Goal: Task Accomplishment & Management: Manage account settings

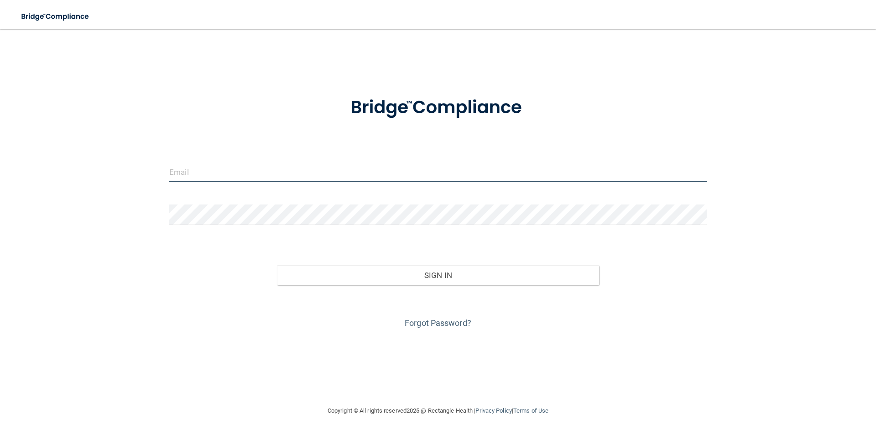
click at [251, 175] on input "email" at bounding box center [438, 172] width 538 height 21
click at [204, 174] on input "email" at bounding box center [438, 172] width 538 height 21
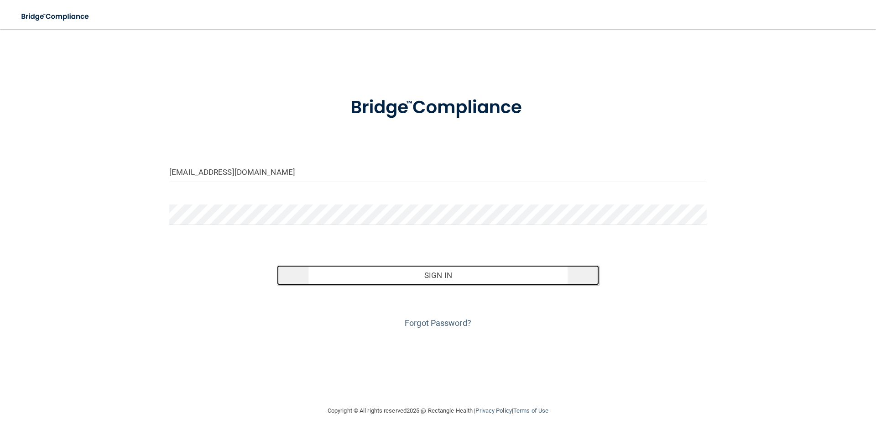
click at [428, 274] on button "Sign In" at bounding box center [438, 275] width 323 height 20
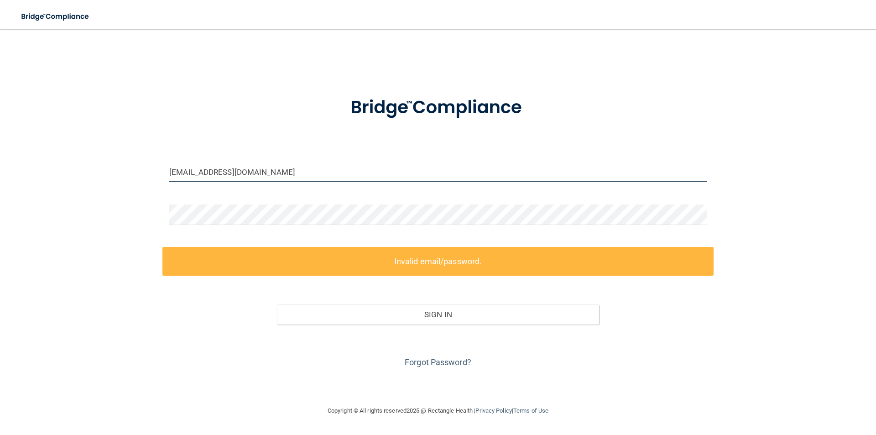
click at [174, 173] on input "[EMAIL_ADDRESS][DOMAIN_NAME]" at bounding box center [438, 172] width 538 height 21
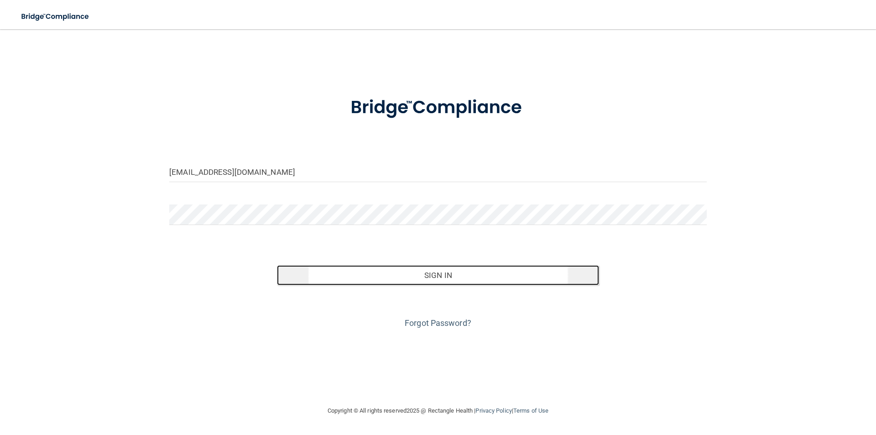
click at [440, 275] on button "Sign In" at bounding box center [438, 275] width 323 height 20
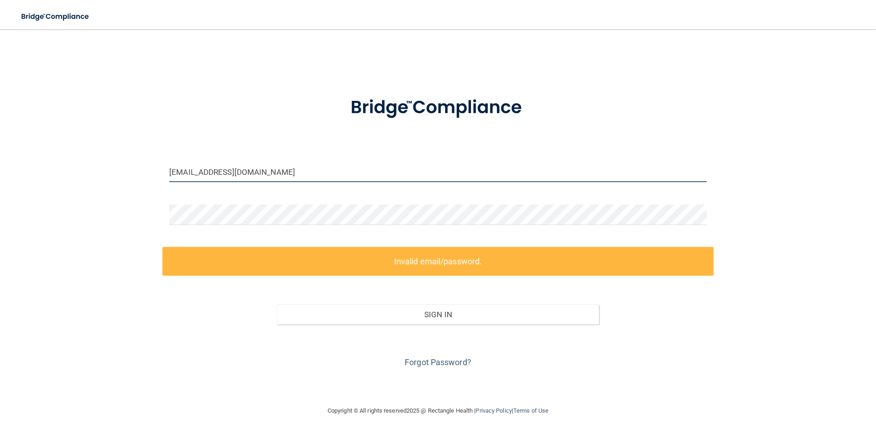
drag, startPoint x: 286, startPoint y: 171, endPoint x: 125, endPoint y: 171, distance: 161.1
click at [125, 171] on div "[EMAIL_ADDRESS][DOMAIN_NAME] Invalid email/password. You don't have permission …" at bounding box center [438, 217] width 840 height 358
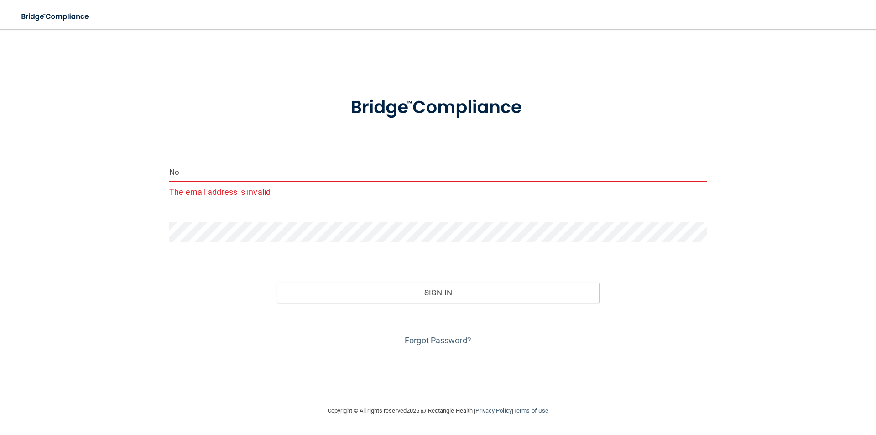
type input "N"
click at [277, 283] on button "Sign In" at bounding box center [438, 293] width 323 height 20
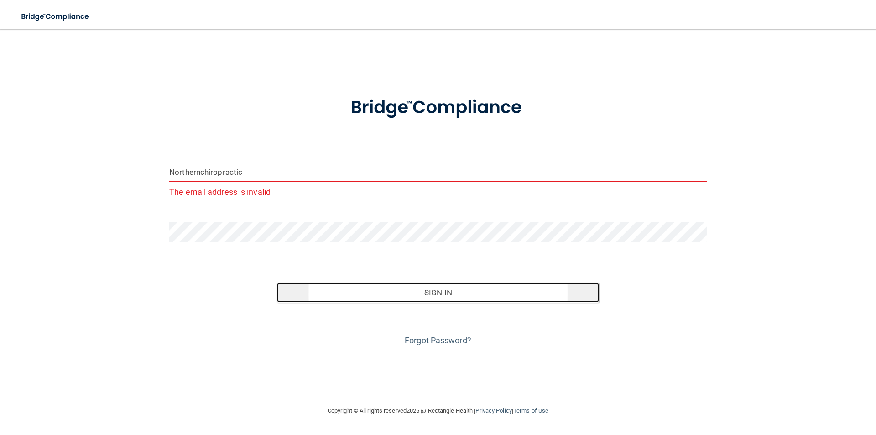
click at [409, 293] on button "Sign In" at bounding box center [438, 293] width 323 height 20
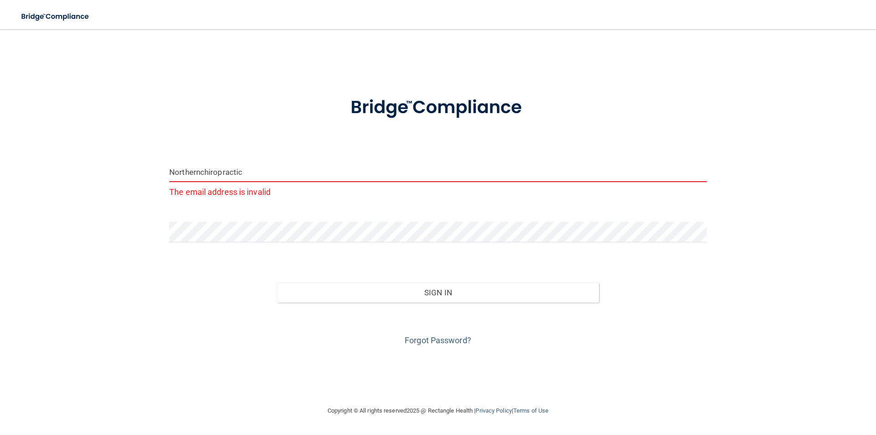
drag, startPoint x: 246, startPoint y: 173, endPoint x: 251, endPoint y: 172, distance: 4.7
click at [251, 172] on input "Northernchiropractic" at bounding box center [438, 172] width 538 height 21
type input "[DOMAIN_NAME]"
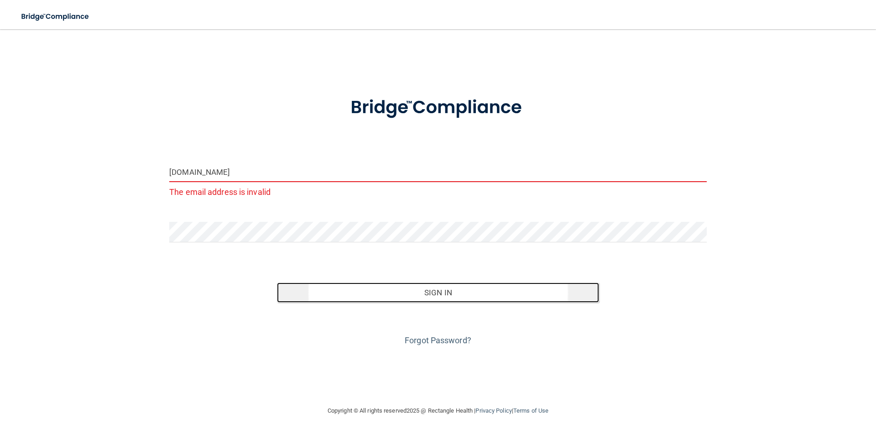
click at [440, 292] on button "Sign In" at bounding box center [438, 293] width 323 height 20
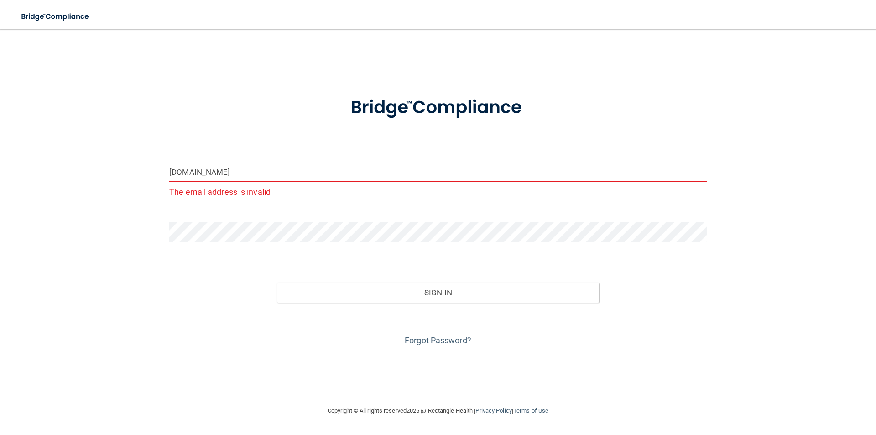
drag, startPoint x: 282, startPoint y: 173, endPoint x: 88, endPoint y: 181, distance: 193.7
click at [88, 181] on div "[DOMAIN_NAME] The email address is invalid Invalid email/password. You don't ha…" at bounding box center [438, 217] width 840 height 358
